Goal: Information Seeking & Learning: Find specific page/section

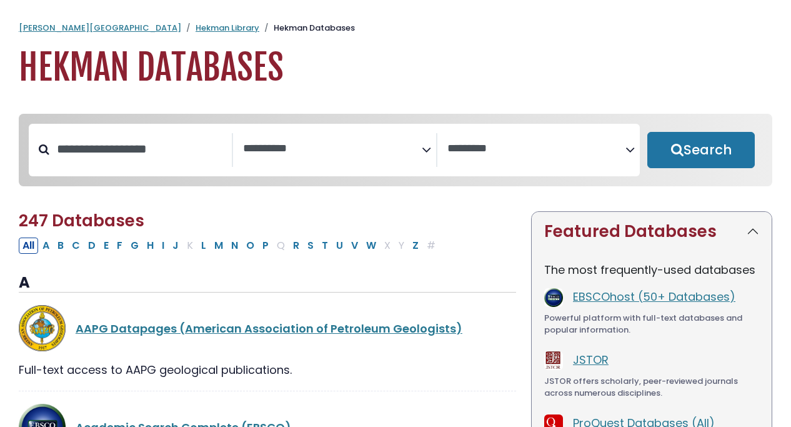
select select "Database Subject Filter"
select select "Database Vendors Filter"
click at [122, 146] on input "Search database by title or keyword" at bounding box center [140, 149] width 182 height 21
type input "********"
click at [701, 151] on button "Search" at bounding box center [700, 150] width 107 height 36
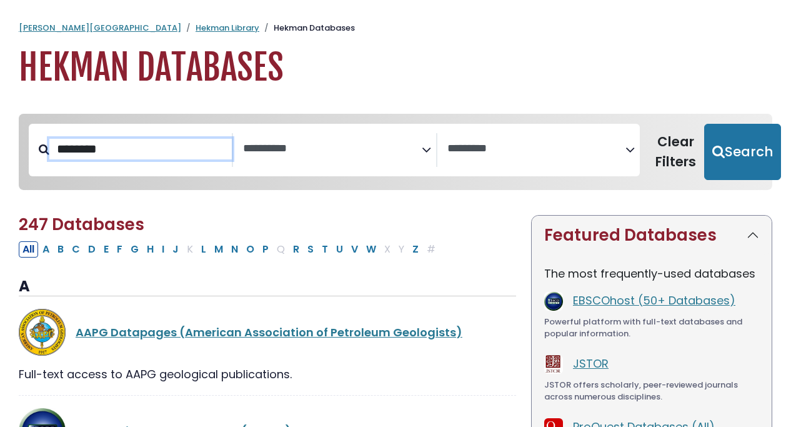
select select "Database Subject Filter"
select select "Database Vendors Filter"
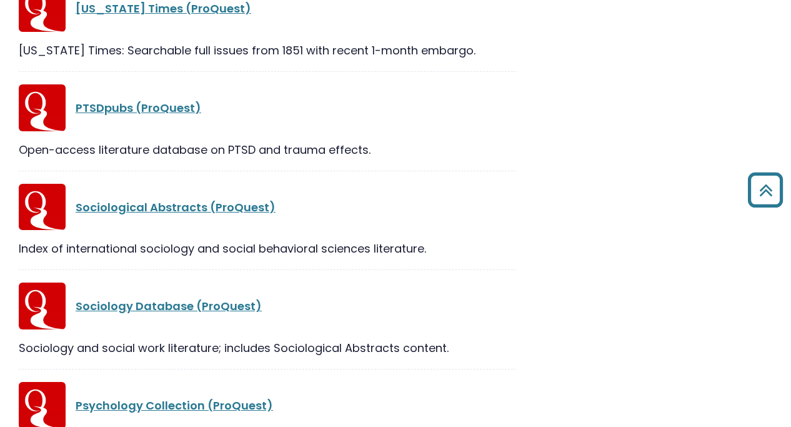
scroll to position [745, 0]
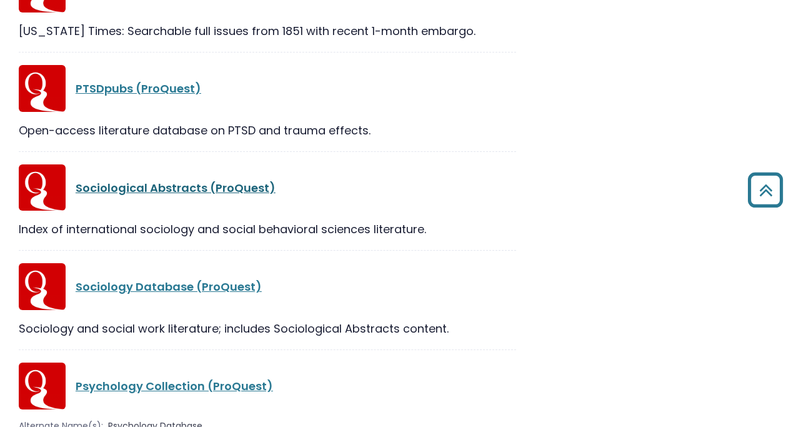
click at [214, 186] on link "Sociological Abstracts (ProQuest)" at bounding box center [176, 188] width 200 height 16
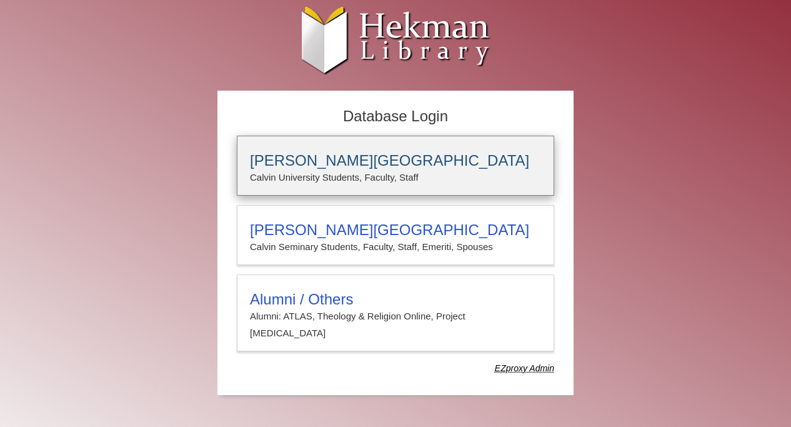
click at [299, 161] on h3 "[PERSON_NAME][GEOGRAPHIC_DATA]" at bounding box center [395, 160] width 291 height 17
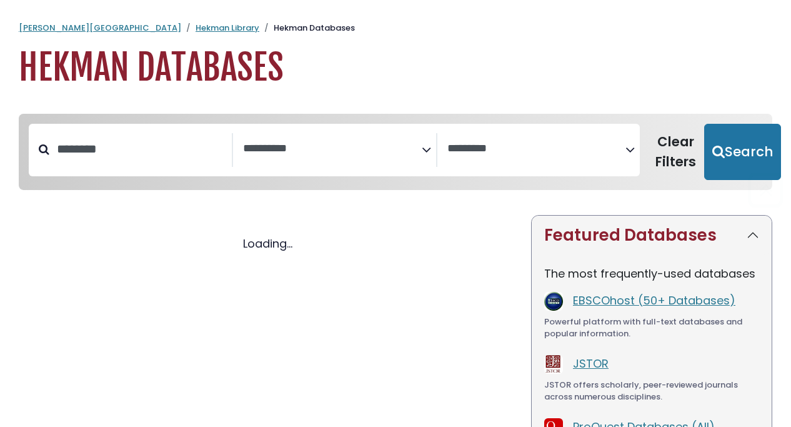
select select "Database Subject Filter"
select select "Database Vendors Filter"
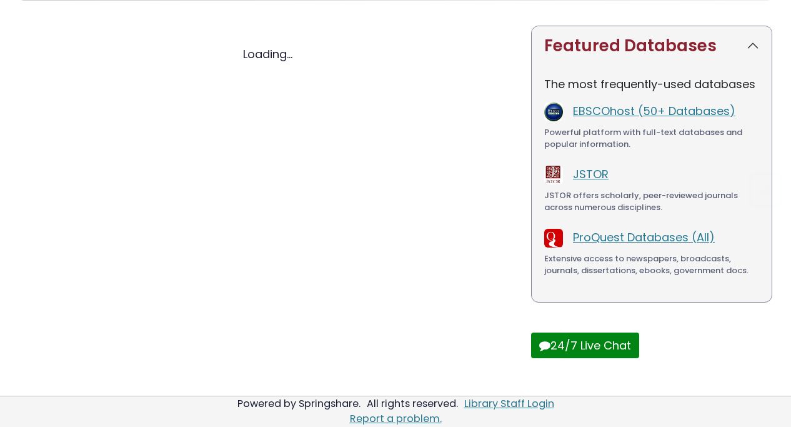
select select "Database Subject Filter"
select select "Database Vendors Filter"
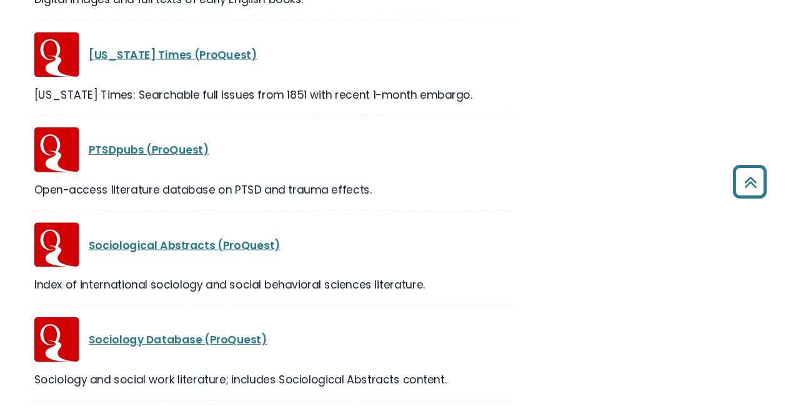
scroll to position [710, 0]
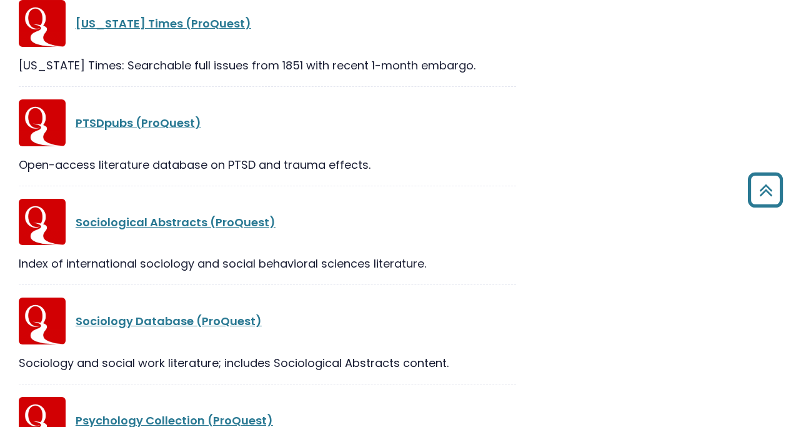
drag, startPoint x: 73, startPoint y: 218, endPoint x: 277, endPoint y: 221, distance: 204.3
click at [277, 221] on div "Sociological Abstracts (ProQuest)" at bounding box center [267, 222] width 497 height 47
copy link "Sociological Abstracts (ProQuest)"
